Goal: Information Seeking & Learning: Learn about a topic

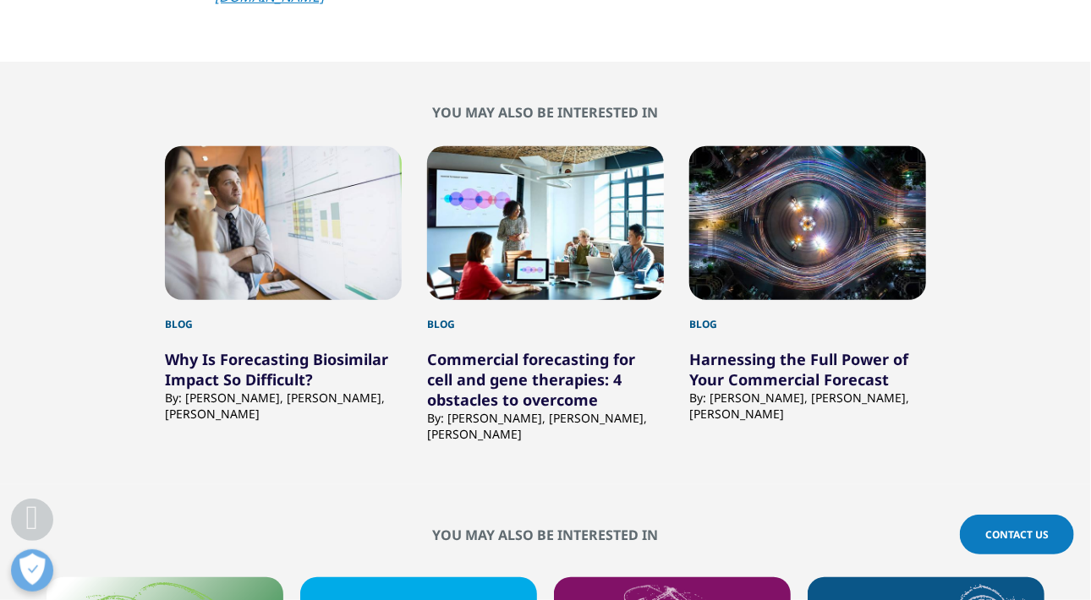
scroll to position [2706, 0]
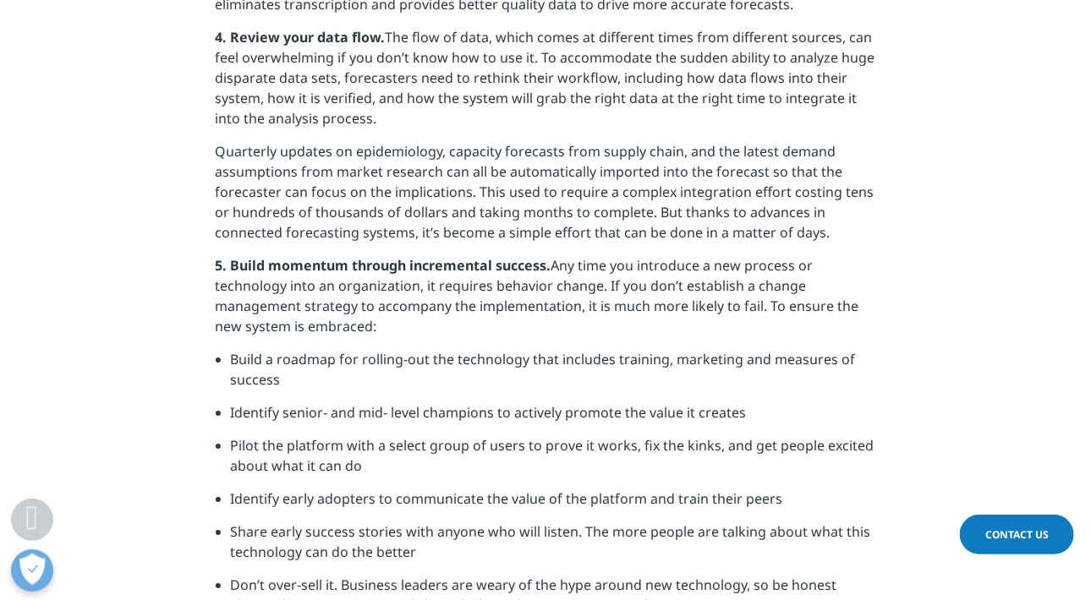
scroll to position [2622, 0]
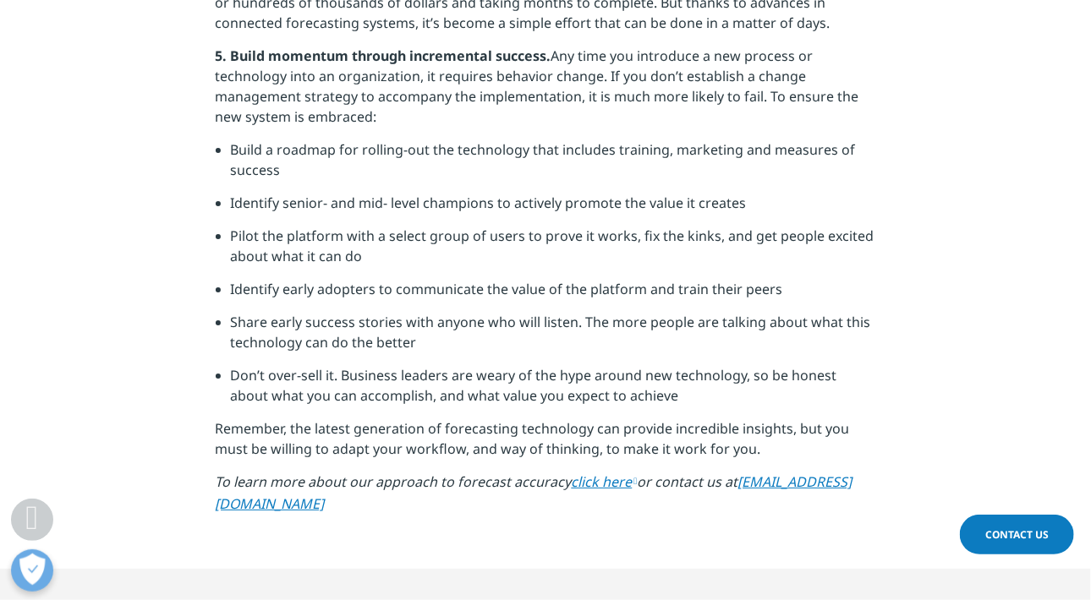
click at [596, 482] on link "click here" at bounding box center [605, 482] width 66 height 19
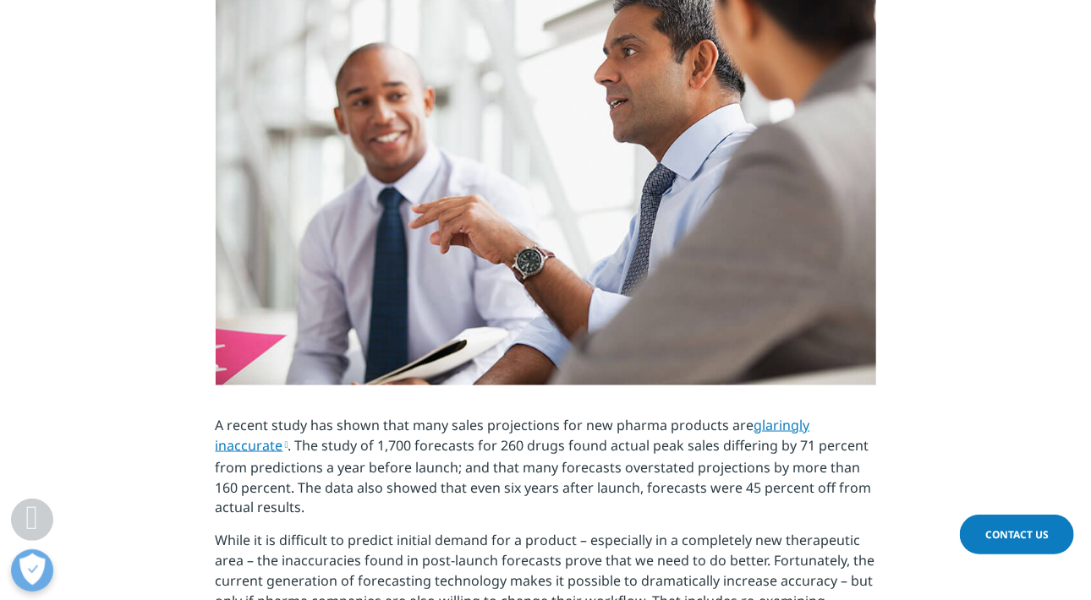
scroll to position [573, 0]
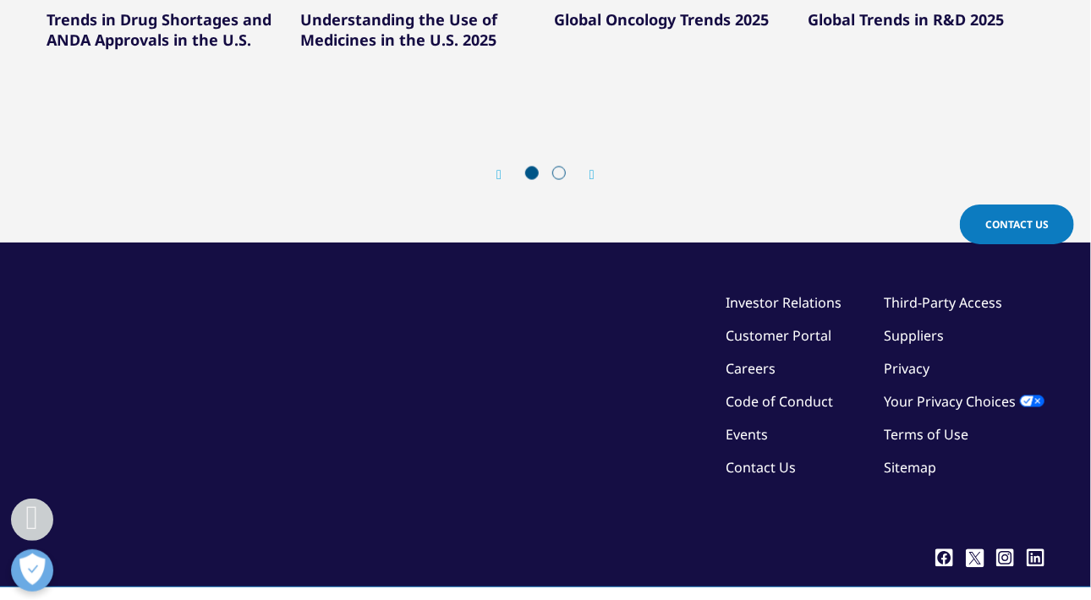
scroll to position [3871, 0]
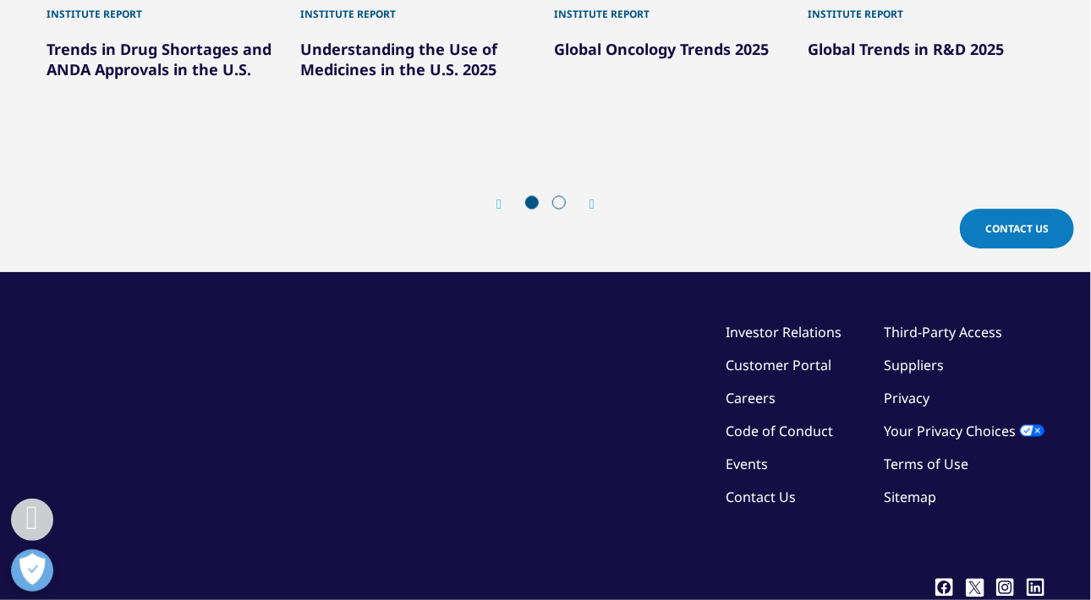
click at [594, 198] on icon "Next slide" at bounding box center [591, 205] width 5 height 14
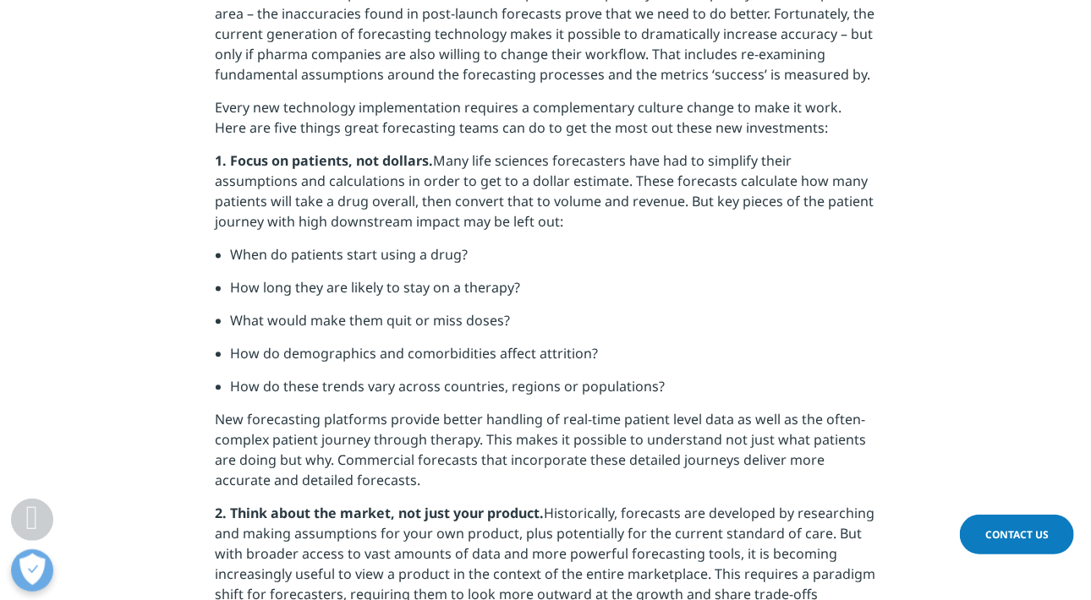
scroll to position [1184, 0]
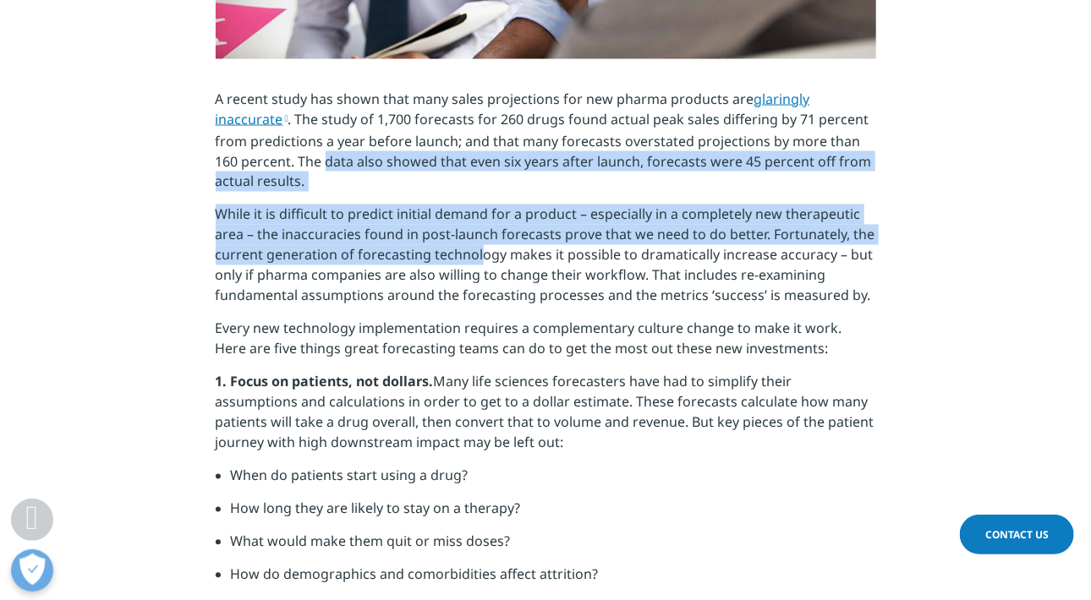
drag, startPoint x: 302, startPoint y: 193, endPoint x: 478, endPoint y: 258, distance: 187.6
click at [478, 258] on p "While it is difficult to predict initial demand for a product – especially in a…" at bounding box center [546, 262] width 660 height 114
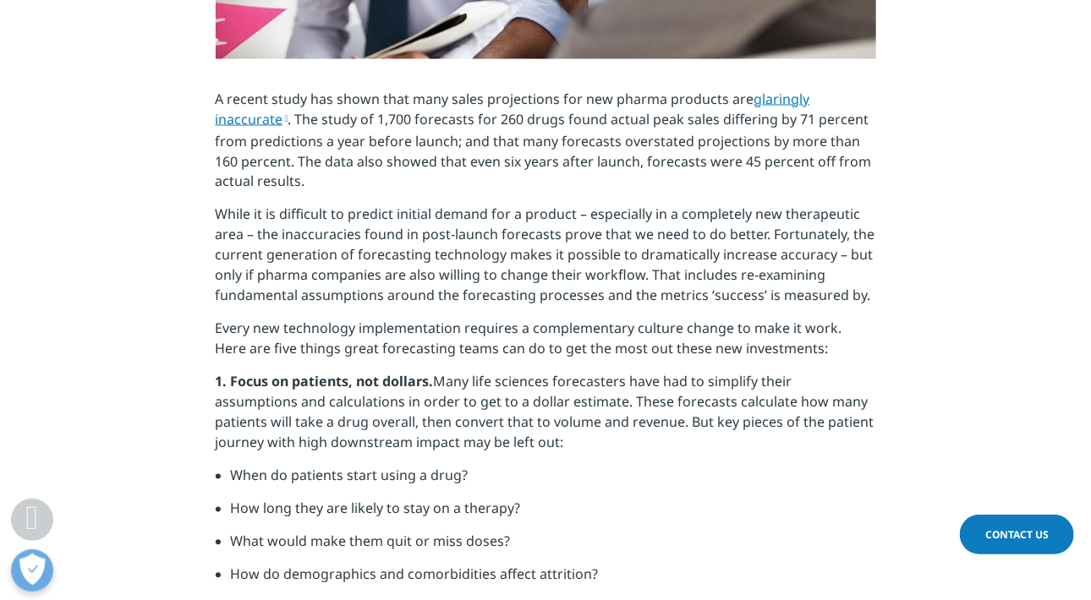
drag, startPoint x: 596, startPoint y: 140, endPoint x: 597, endPoint y: 154, distance: 13.6
click at [597, 154] on p "A recent study has shown that many sales projections for new pharma products ar…" at bounding box center [546, 147] width 660 height 116
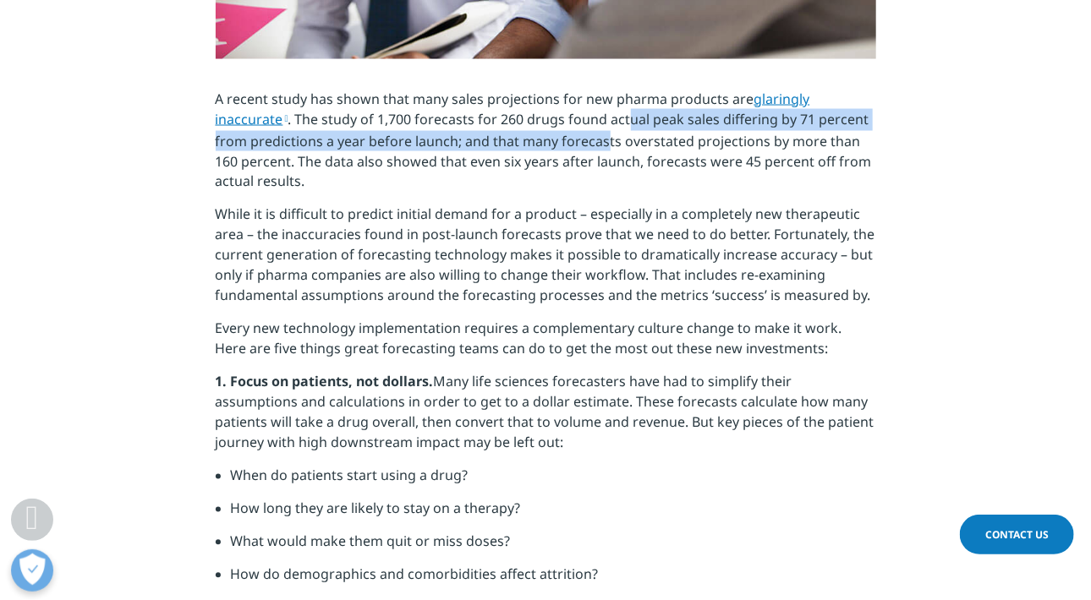
drag, startPoint x: 597, startPoint y: 154, endPoint x: 567, endPoint y: 131, distance: 38.1
click at [567, 131] on p "A recent study has shown that many sales projections for new pharma products ar…" at bounding box center [546, 147] width 660 height 116
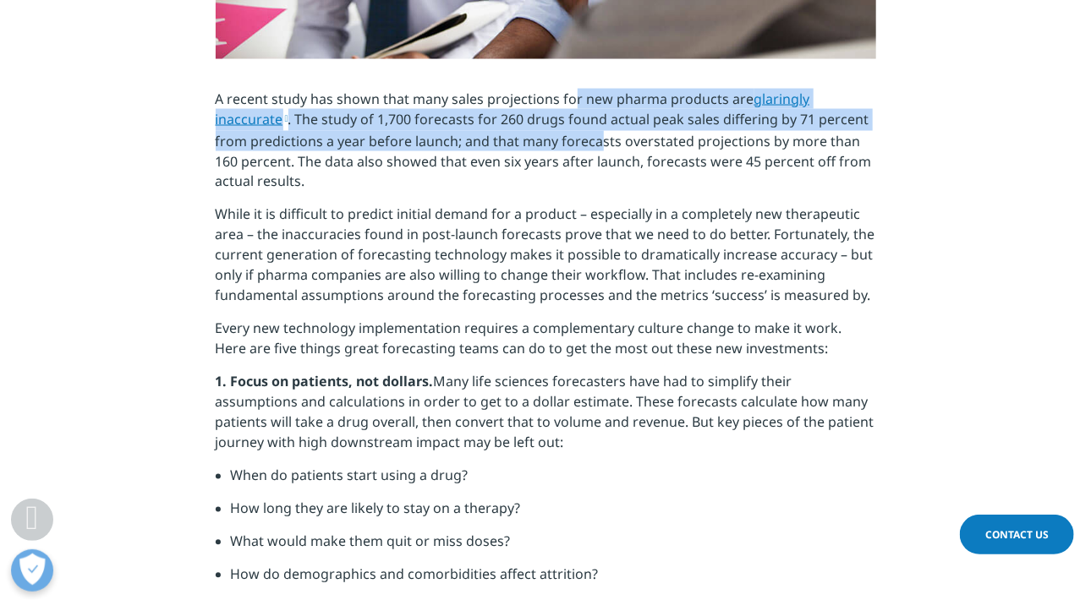
drag, startPoint x: 567, startPoint y: 131, endPoint x: 559, endPoint y: 145, distance: 16.3
click at [559, 145] on p "A recent study has shown that many sales projections for new pharma products ar…" at bounding box center [546, 147] width 660 height 116
click at [558, 124] on p "A recent study has shown that many sales projections for new pharma products ar…" at bounding box center [546, 147] width 660 height 116
click at [558, 123] on p "A recent study has shown that many sales projections for new pharma products ar…" at bounding box center [546, 147] width 660 height 116
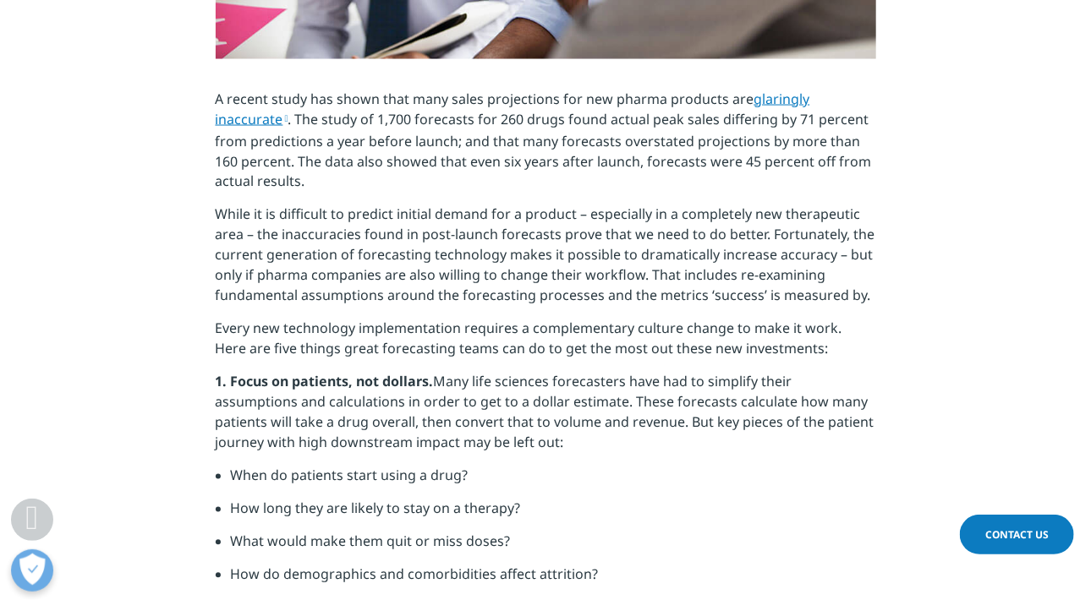
drag, startPoint x: 244, startPoint y: 216, endPoint x: 223, endPoint y: 229, distance: 24.7
